Goal: Task Accomplishment & Management: Complete application form

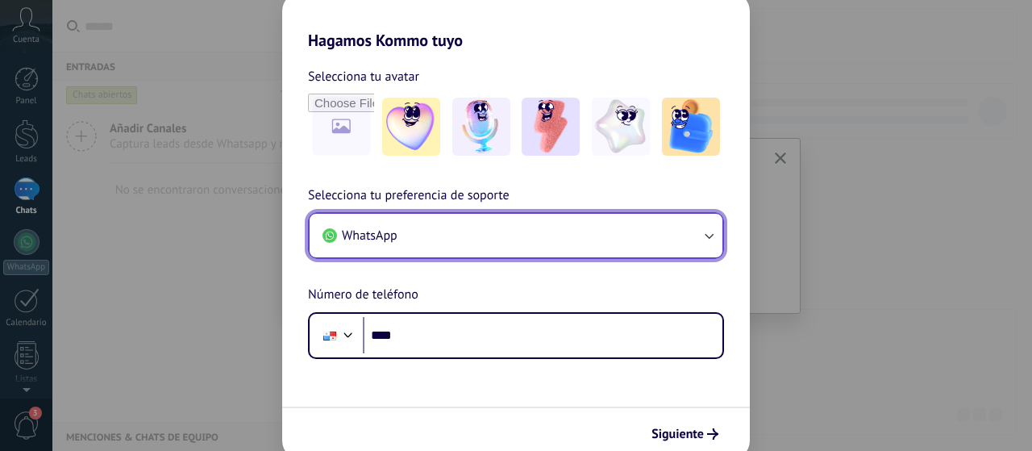
click at [449, 242] on button "WhatsApp" at bounding box center [516, 236] width 413 height 44
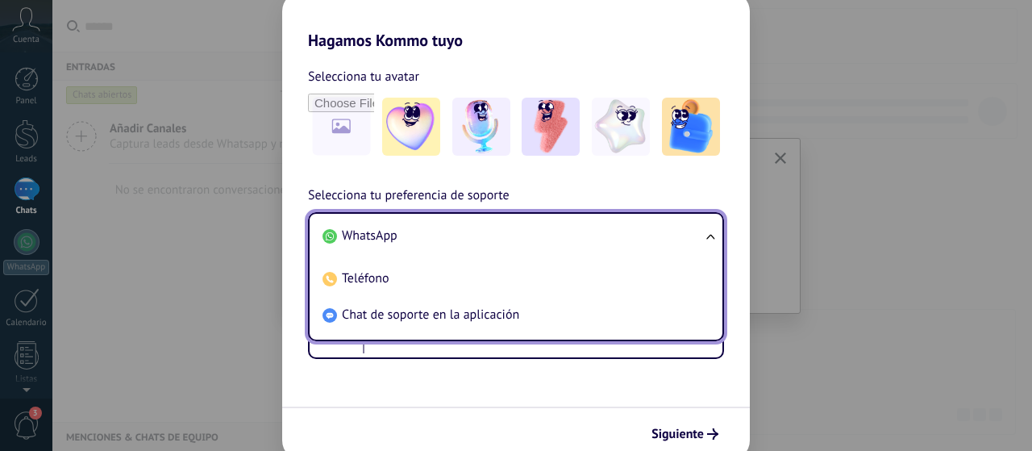
click at [376, 236] on span "WhatsApp" at bounding box center [370, 235] width 56 height 16
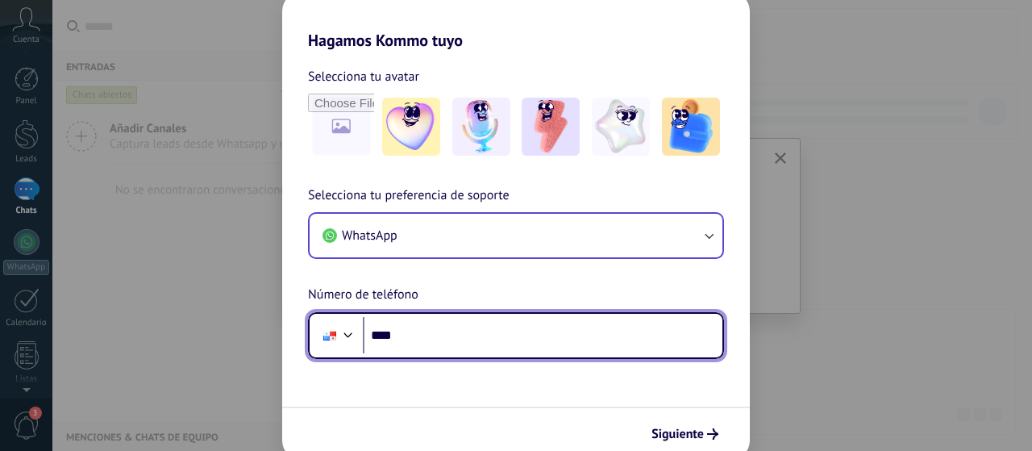
click at [493, 342] on input "****" at bounding box center [543, 335] width 360 height 37
type input "**********"
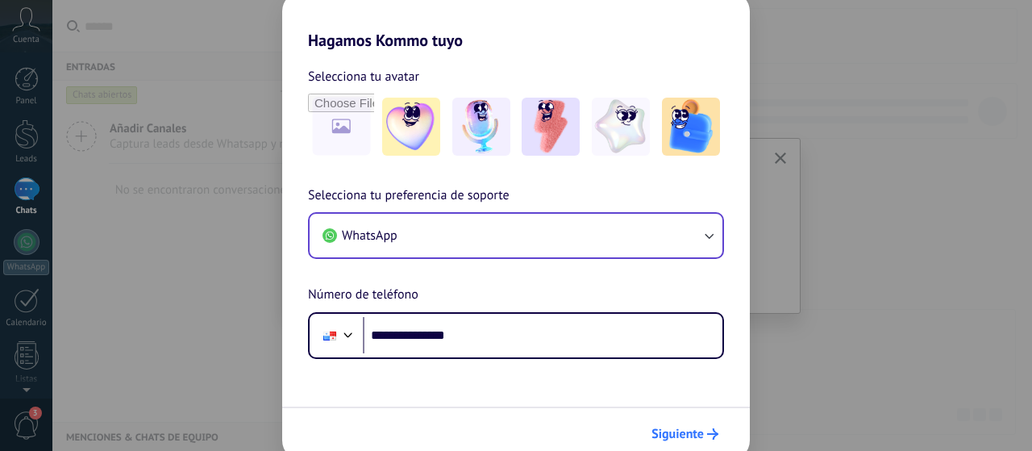
click at [676, 439] on span "Siguiente" at bounding box center [677, 433] width 52 height 11
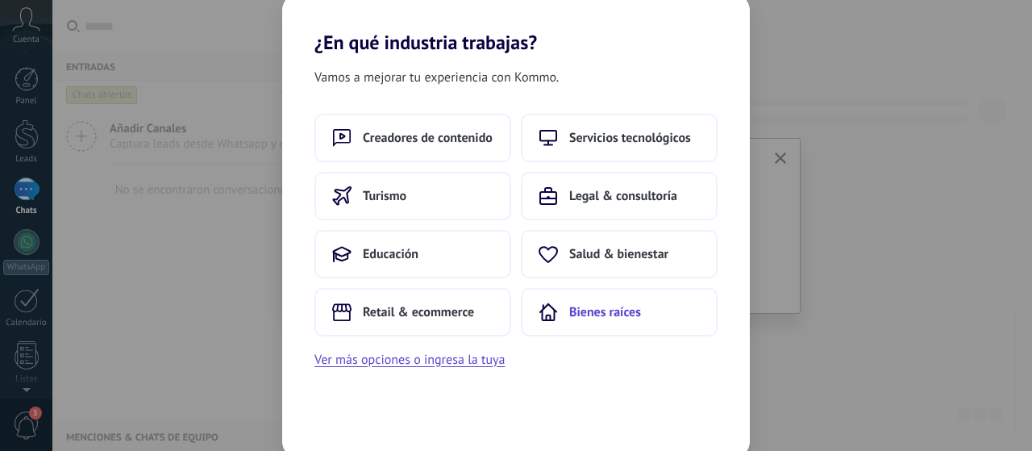
click at [600, 301] on button "Bienes raíces" at bounding box center [619, 312] width 197 height 48
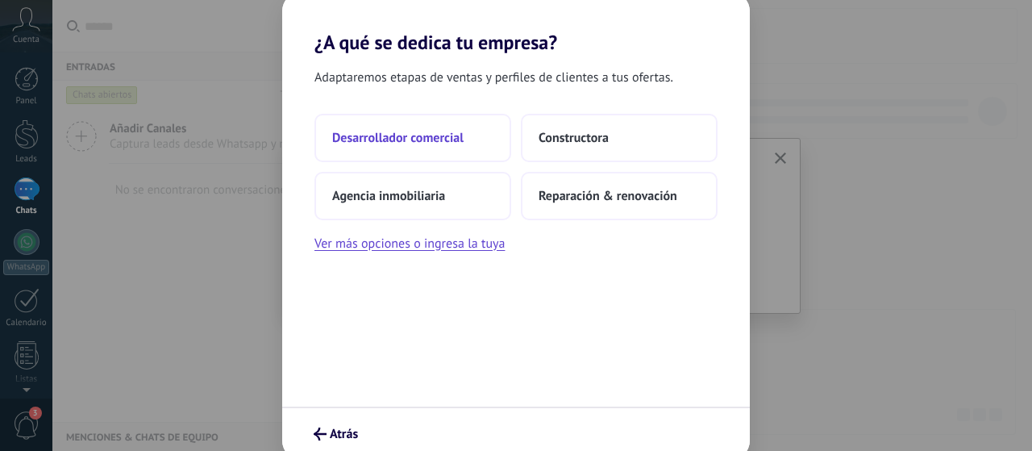
click at [460, 139] on span "Desarrollador comercial" at bounding box center [397, 138] width 131 height 16
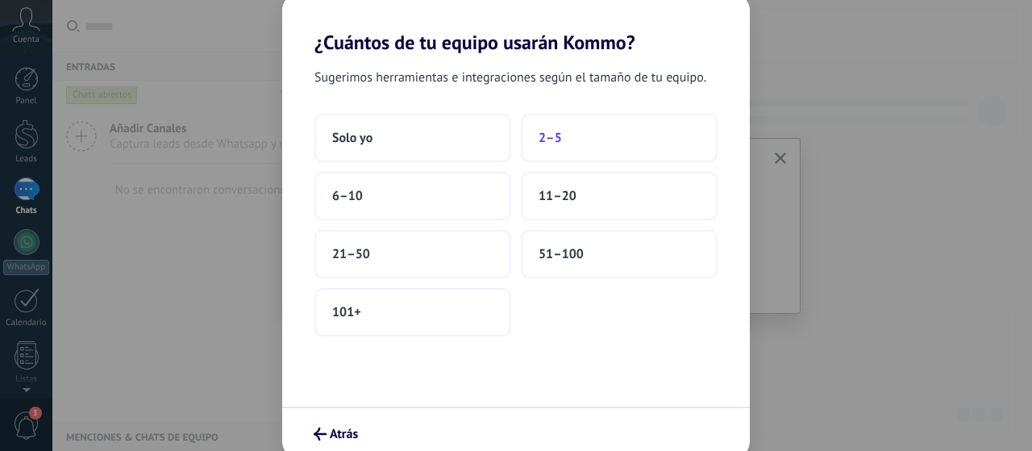
click at [595, 136] on button "2–5" at bounding box center [619, 138] width 197 height 48
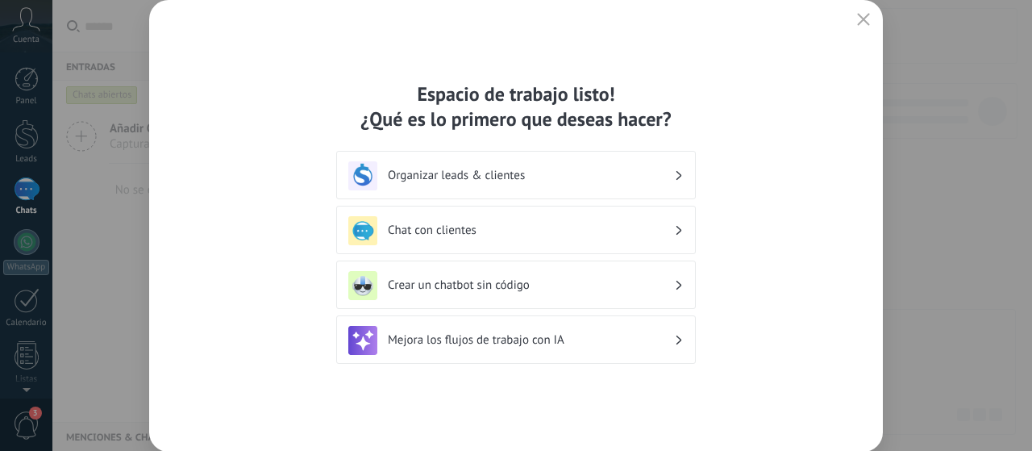
click at [480, 181] on h3 "Organizar leads & clientes" at bounding box center [531, 175] width 286 height 15
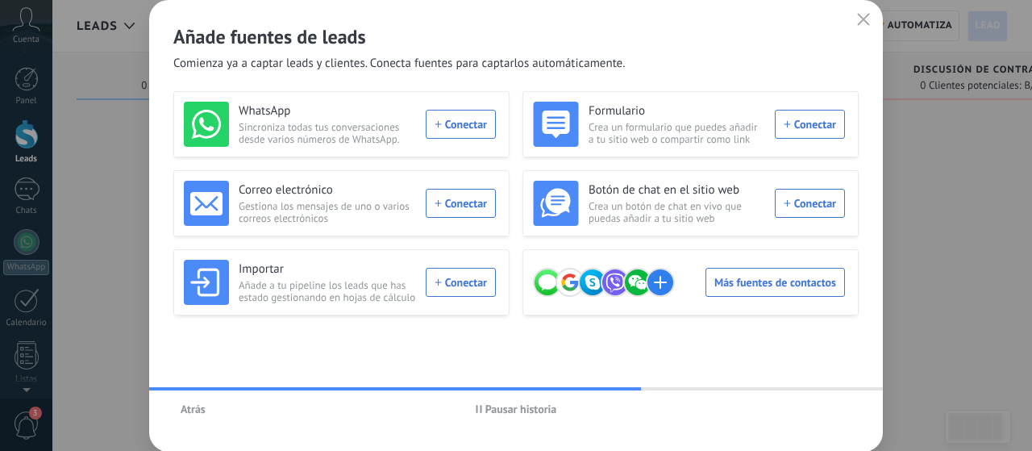
click at [848, 20] on div "Añade fuentes de leads Comienza ya a captar leads y clientes. Conecta fuentes p…" at bounding box center [516, 36] width 734 height 72
click at [871, 19] on button "button" at bounding box center [863, 20] width 21 height 23
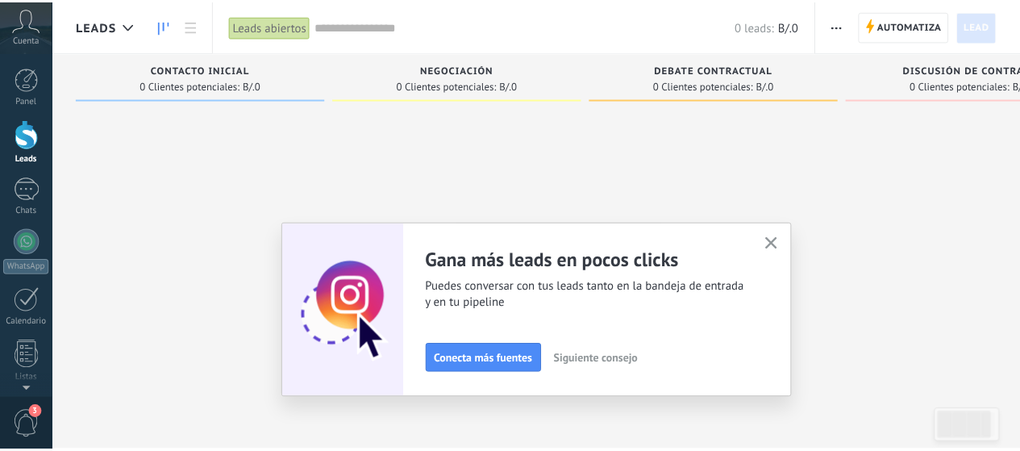
scroll to position [218, 0]
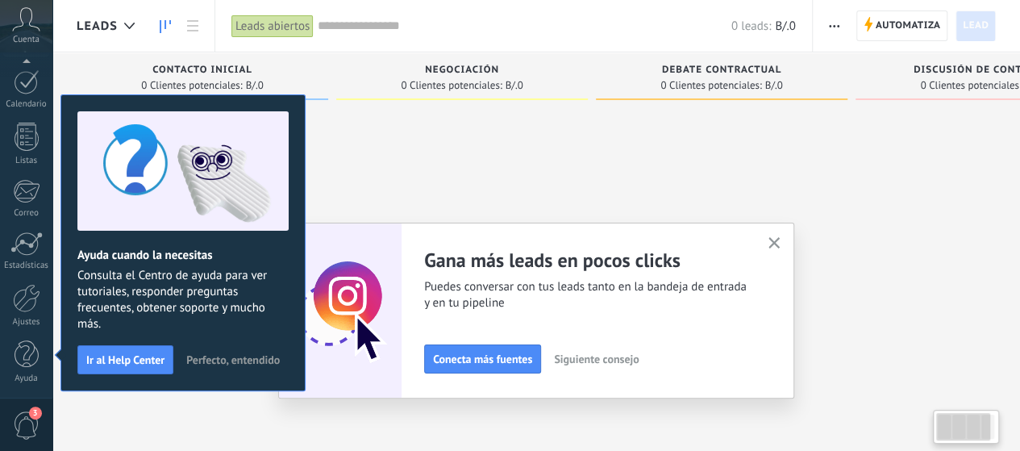
click at [390, 135] on div at bounding box center [462, 227] width 252 height 240
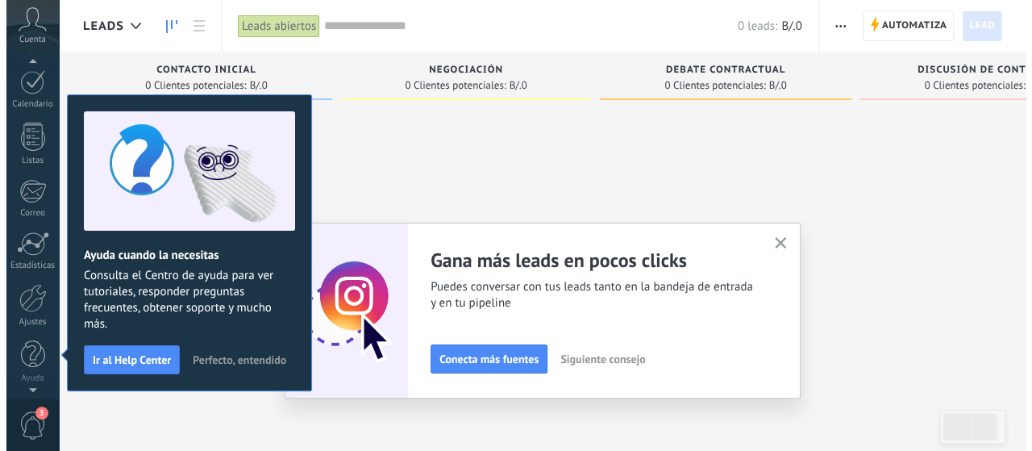
scroll to position [0, 0]
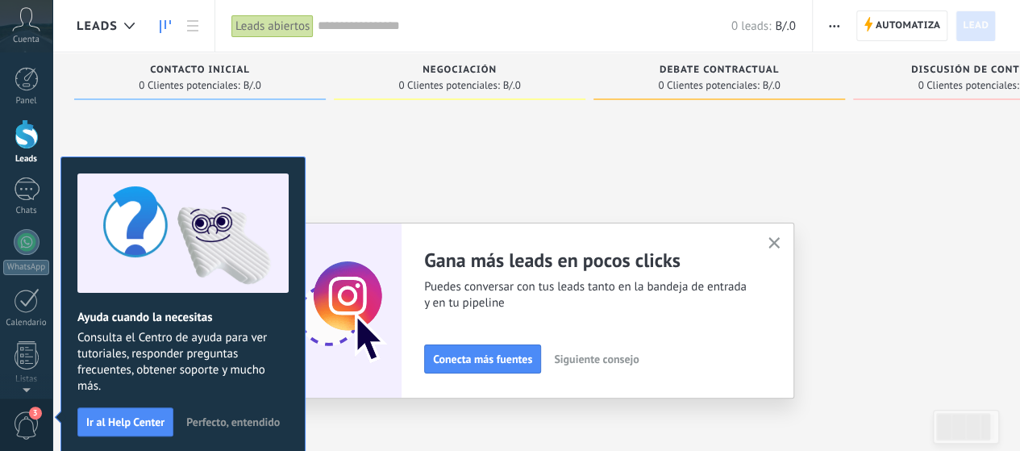
click at [26, 38] on span "Cuenta" at bounding box center [26, 40] width 27 height 10
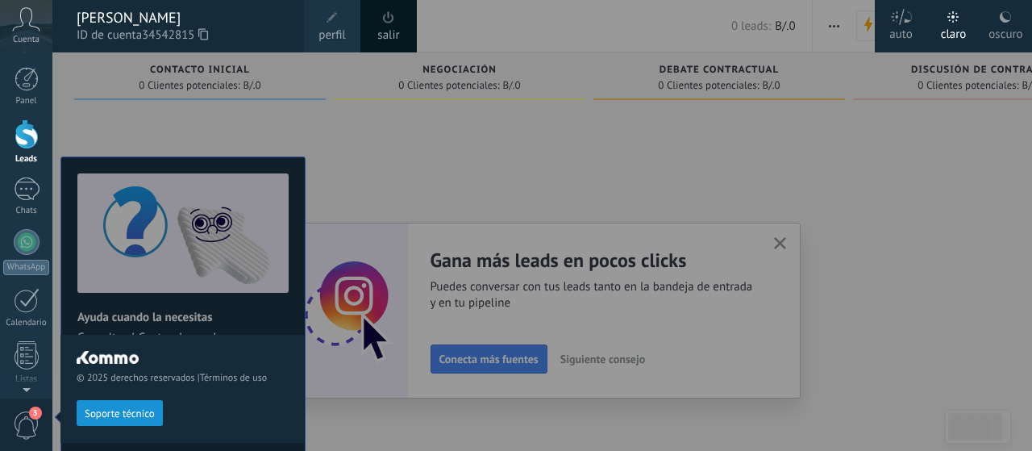
click at [109, 101] on div "© 2025 derechos reservados | Términos de uso Soporte técnico" at bounding box center [181, 251] width 243 height 398
click at [40, 409] on span "3" at bounding box center [35, 412] width 13 height 13
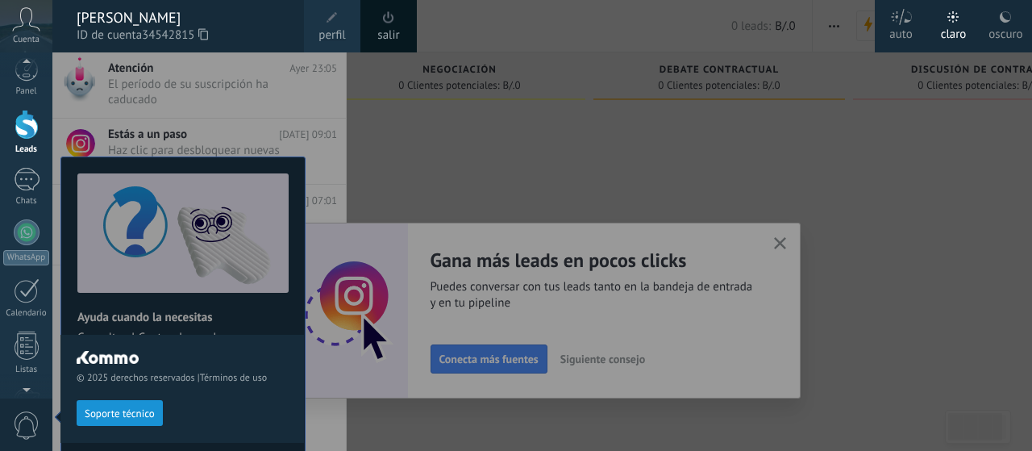
click at [445, 143] on div at bounding box center [568, 225] width 1032 height 451
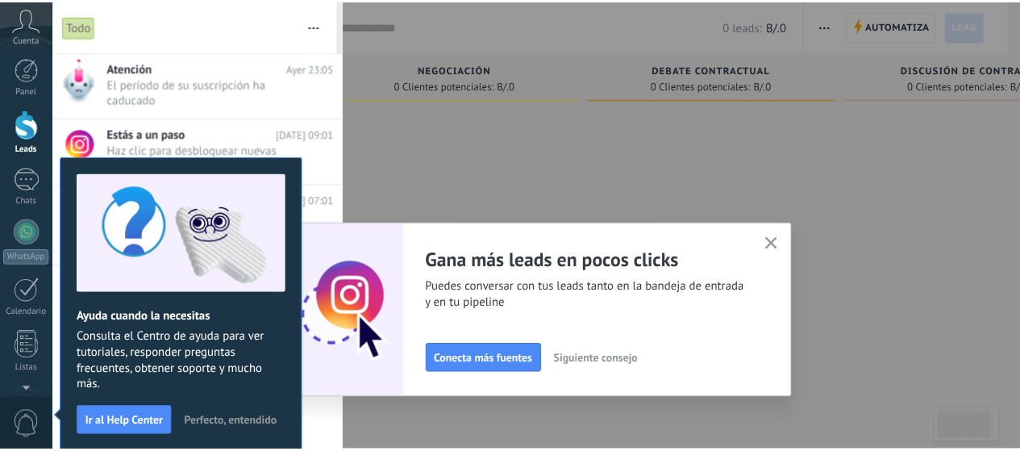
scroll to position [0, 0]
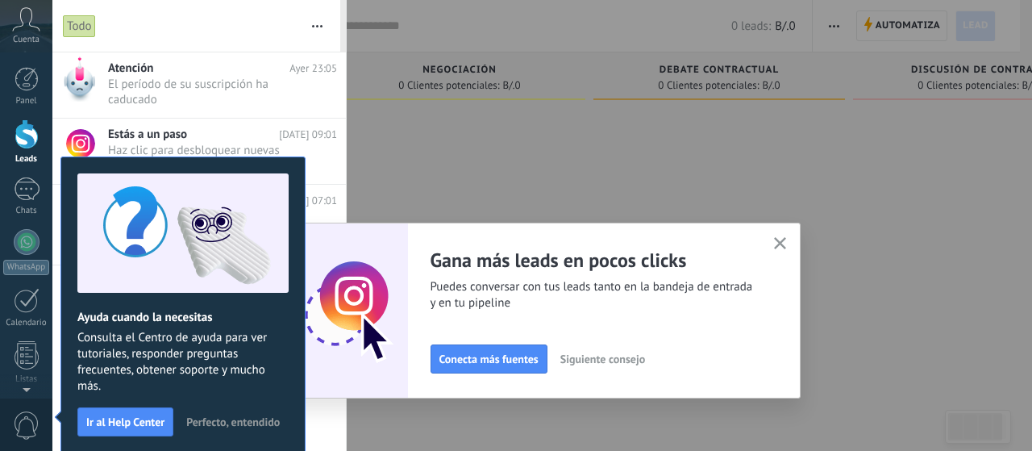
click at [445, 143] on div at bounding box center [516, 225] width 1032 height 451
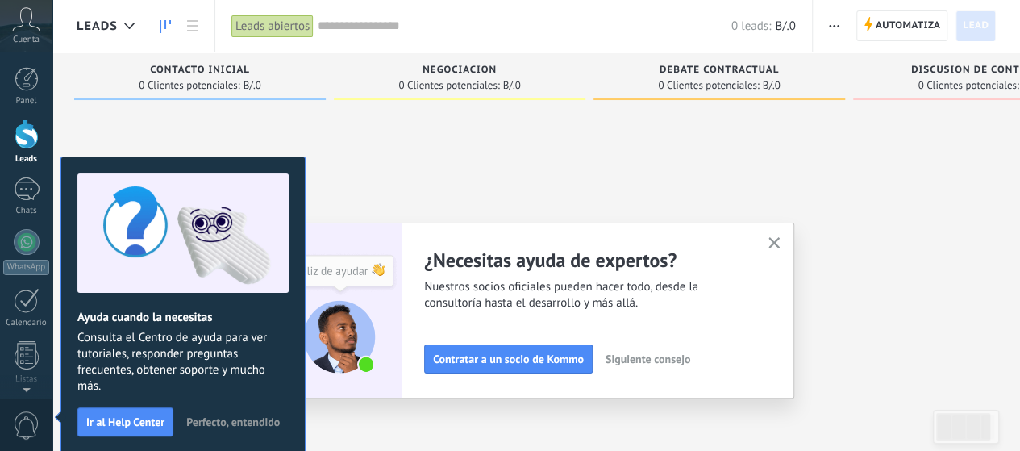
click at [780, 247] on use "button" at bounding box center [774, 243] width 12 height 12
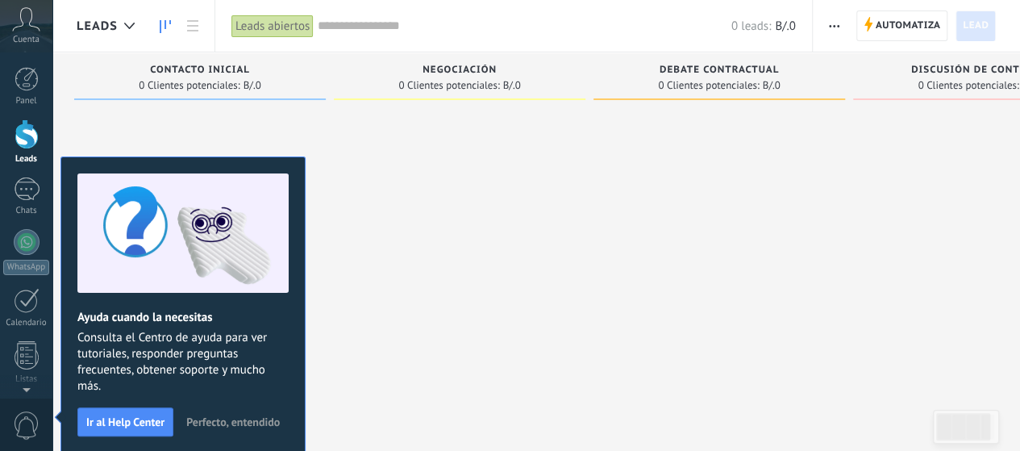
click at [248, 417] on span "Perfecto, entendido" at bounding box center [233, 421] width 94 height 11
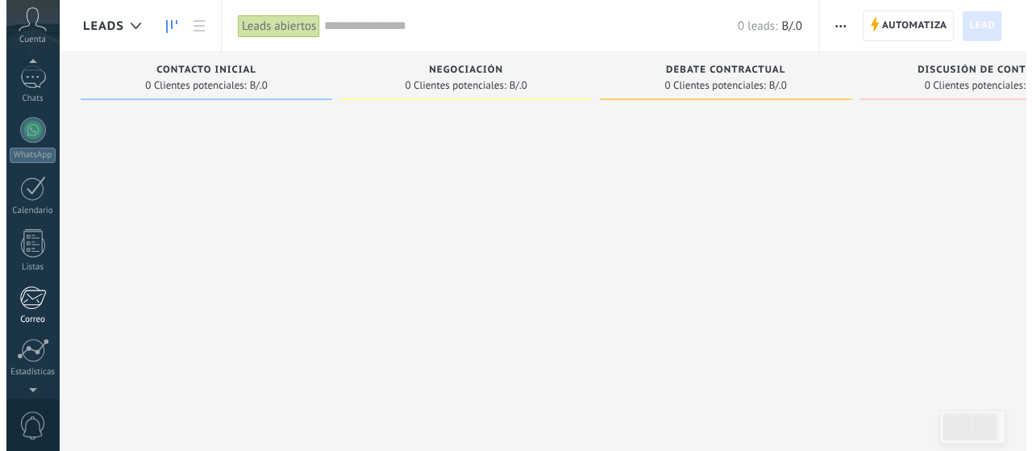
scroll to position [114, 0]
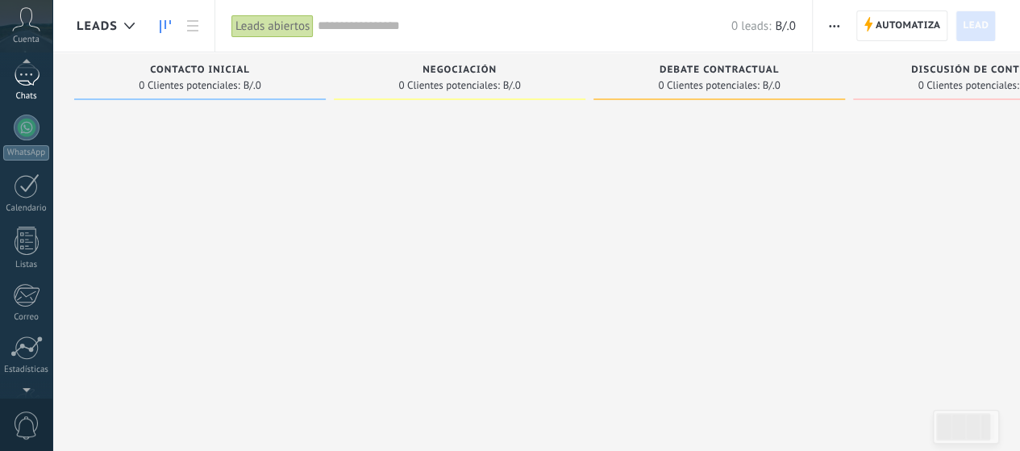
click at [35, 81] on div at bounding box center [27, 74] width 26 height 23
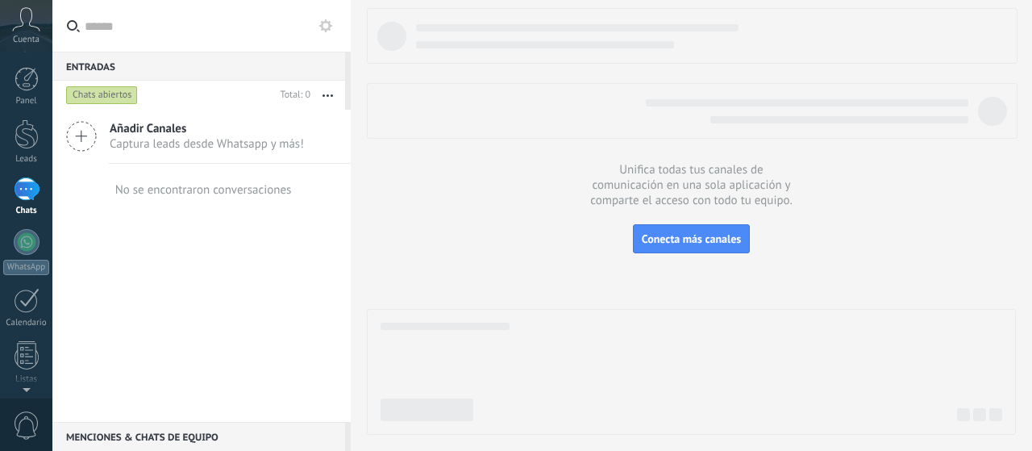
click at [26, 58] on div "Panel Leads Chats WhatsApp Clientes" at bounding box center [52, 225] width 105 height 346
click at [27, 36] on span "Cuenta" at bounding box center [26, 40] width 27 height 10
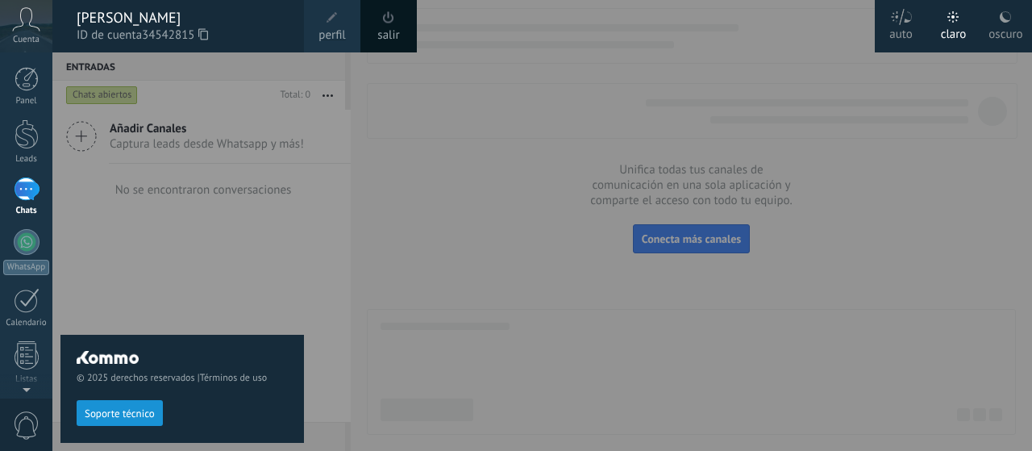
click at [393, 171] on div at bounding box center [568, 225] width 1032 height 451
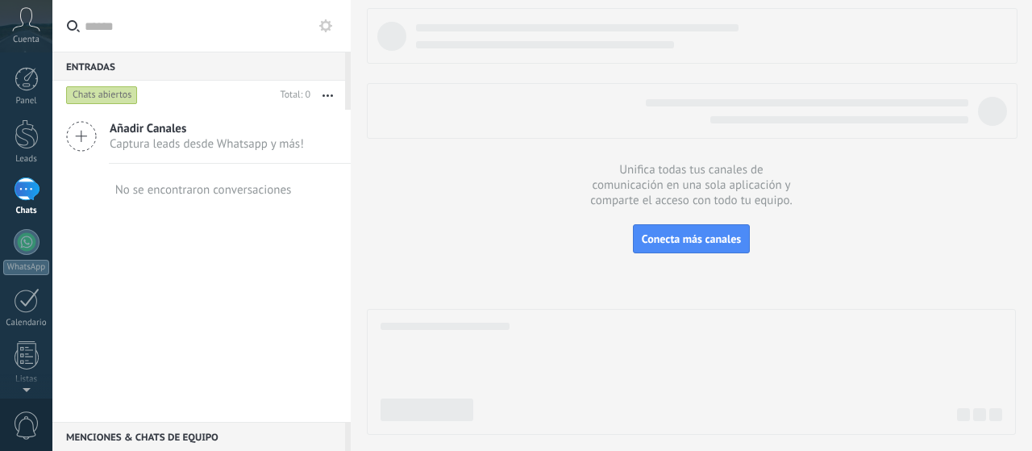
click at [393, 171] on div at bounding box center [691, 221] width 649 height 426
click at [6, 418] on div "0" at bounding box center [26, 423] width 52 height 53
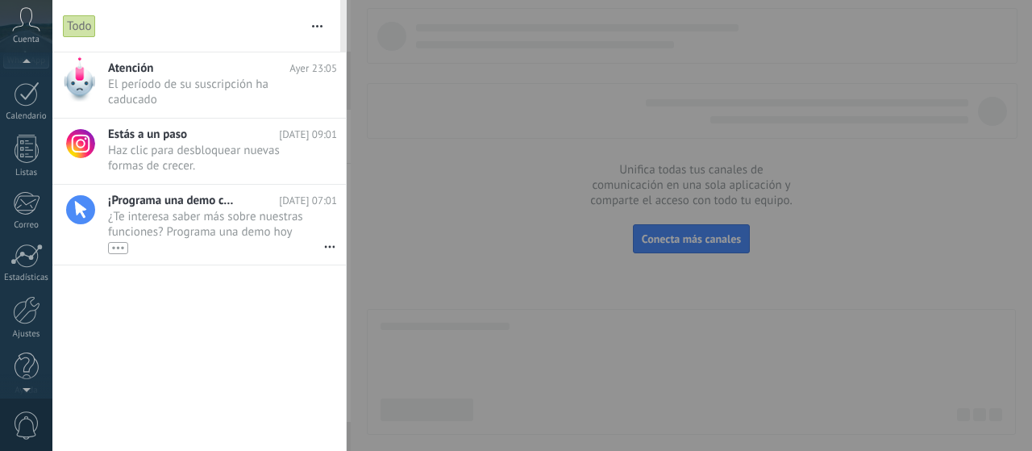
scroll to position [218, 0]
click at [20, 390] on div at bounding box center [26, 386] width 52 height 24
click at [318, 30] on button "button" at bounding box center [317, 26] width 35 height 52
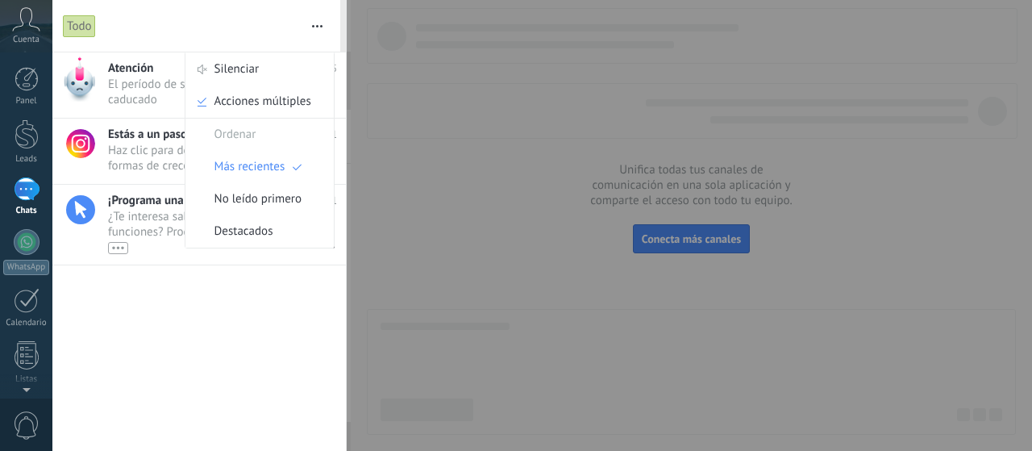
click at [23, 18] on icon at bounding box center [26, 19] width 28 height 24
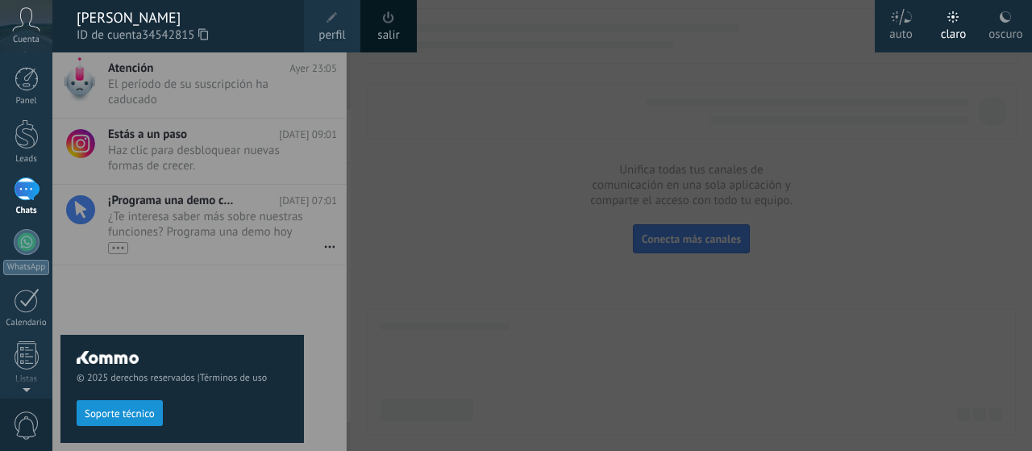
click at [380, 27] on link "salir" at bounding box center [388, 36] width 22 height 18
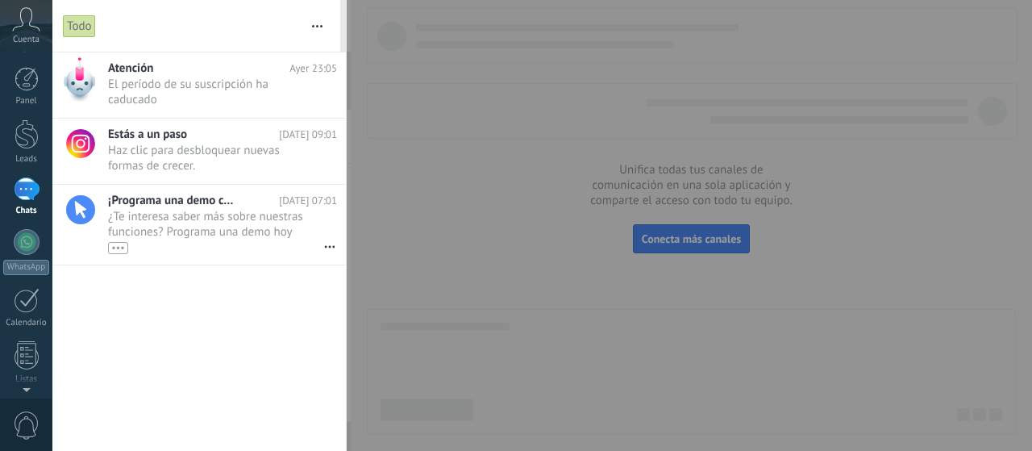
click at [35, 27] on link "salir" at bounding box center [24, 36] width 22 height 18
